Goal: Register for event/course

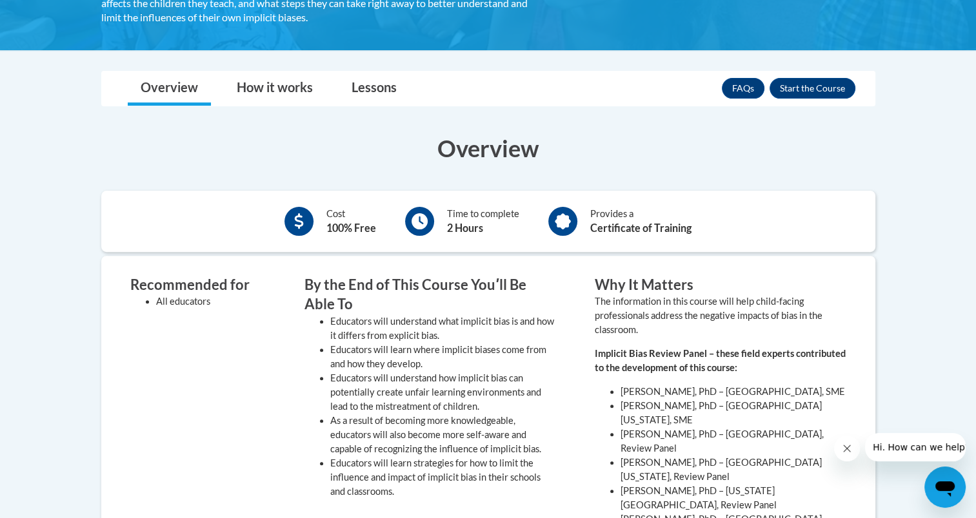
scroll to position [340, 0]
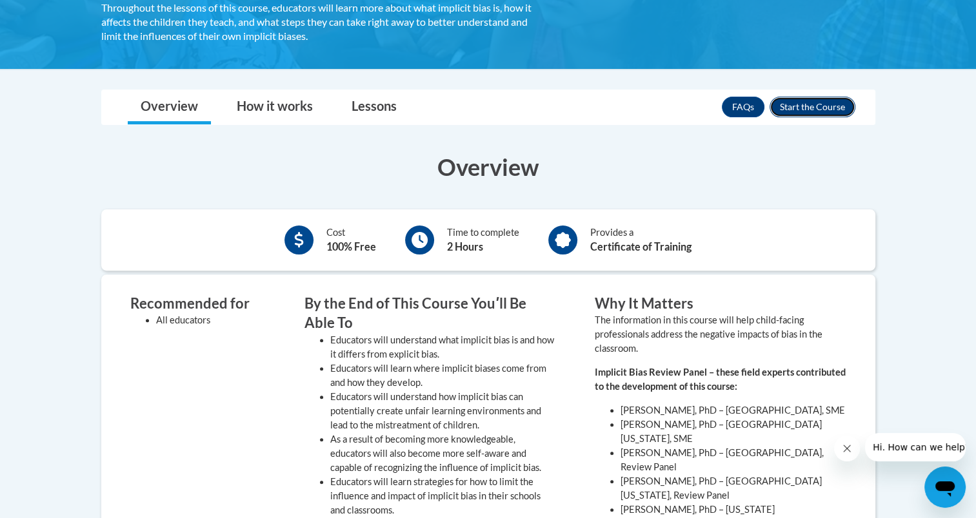
click at [812, 104] on button "Enroll" at bounding box center [812, 107] width 86 height 21
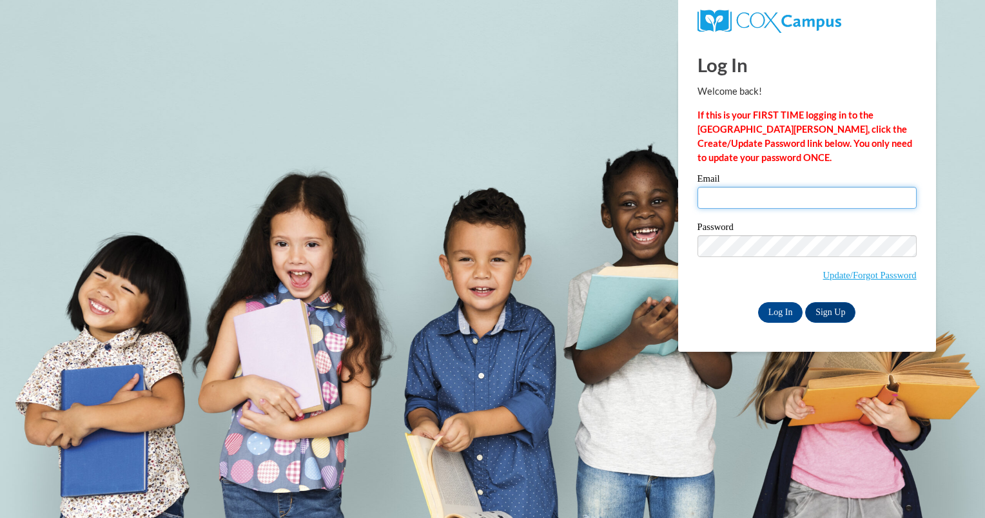
click at [830, 199] on input "Email" at bounding box center [807, 198] width 219 height 22
